Goal: Find specific page/section: Find specific page/section

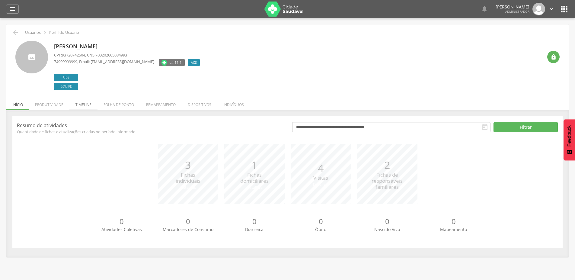
click at [82, 103] on li "Timeline" at bounding box center [83, 103] width 28 height 14
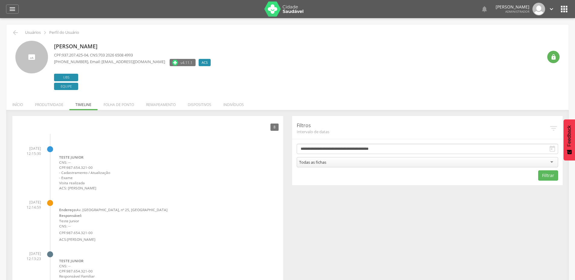
click at [121, 107] on li "Folha de ponto" at bounding box center [119, 103] width 43 height 14
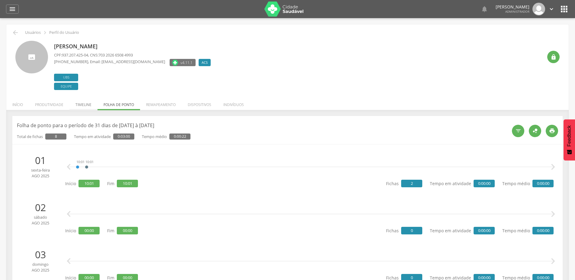
click at [86, 108] on li "Timeline" at bounding box center [83, 103] width 28 height 14
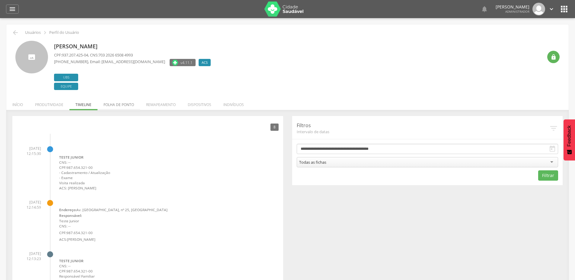
click at [121, 106] on li "Folha de ponto" at bounding box center [119, 103] width 43 height 14
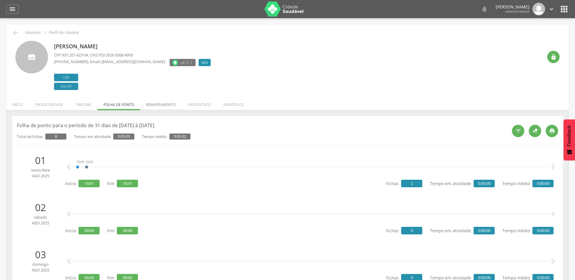
click at [157, 106] on li "Remapeamento" at bounding box center [161, 103] width 42 height 14
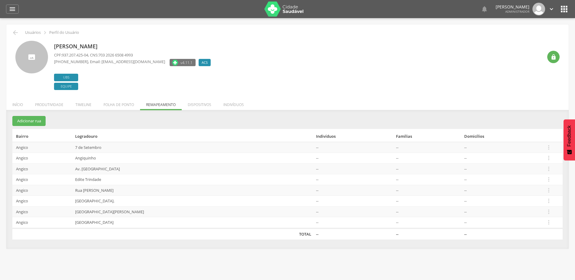
click at [189, 105] on li "Dispositivos" at bounding box center [200, 103] width 36 height 14
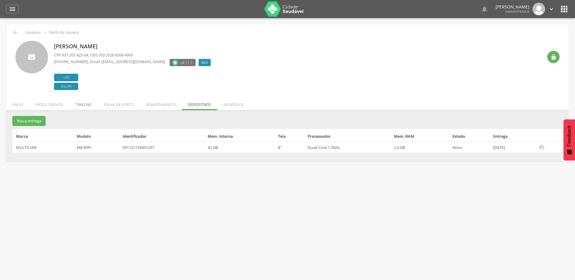
click at [89, 103] on li "Timeline" at bounding box center [83, 103] width 28 height 14
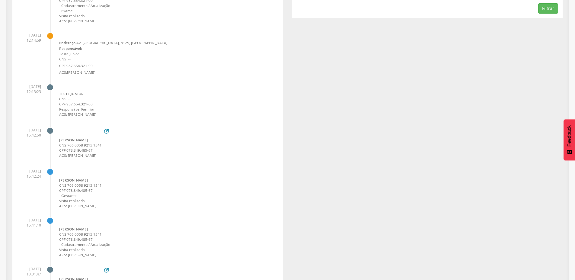
scroll to position [165, 0]
click at [71, 134] on link "Cadastro Individual" at bounding box center [81, 133] width 44 height 5
